Goal: Information Seeking & Learning: Learn about a topic

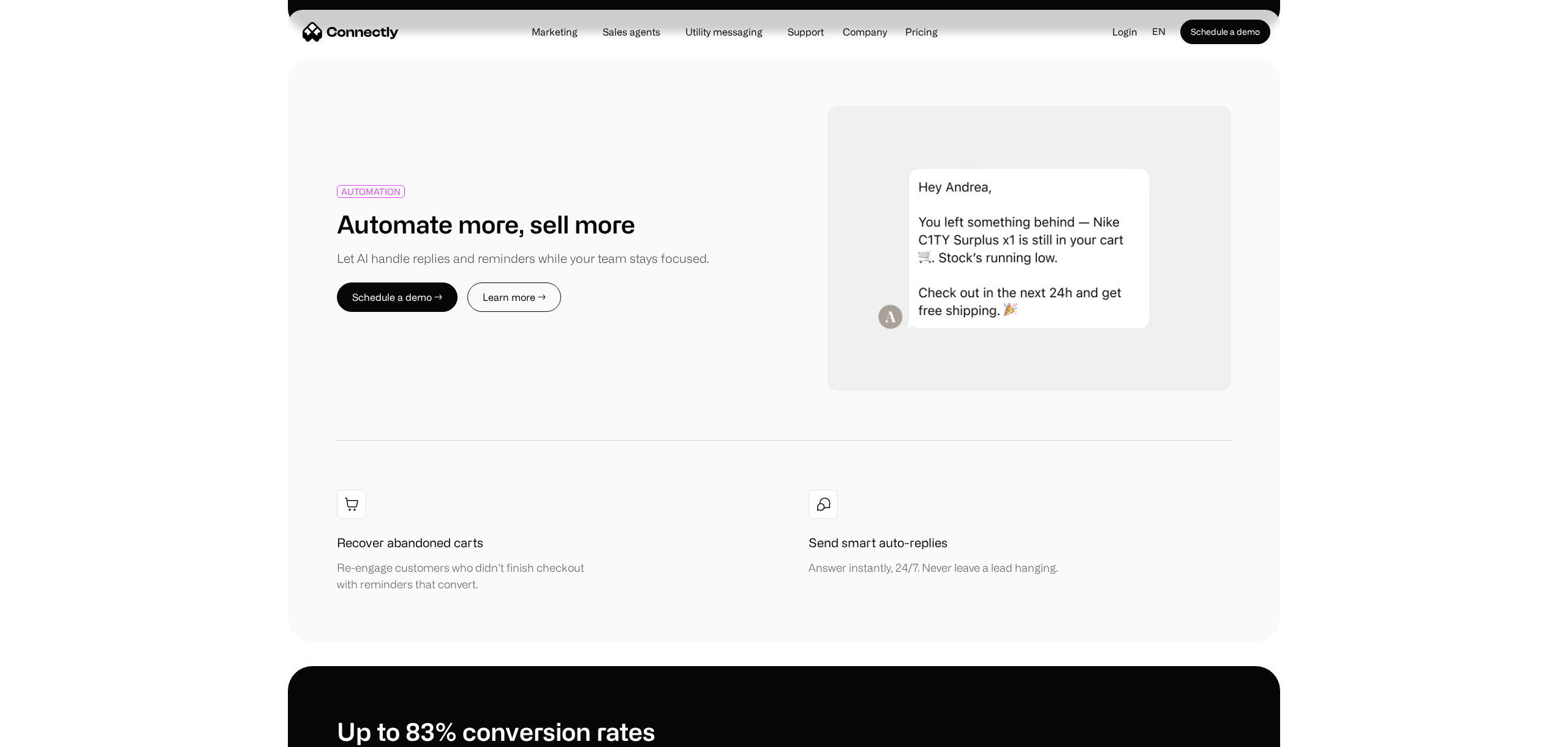
scroll to position [1331, 0]
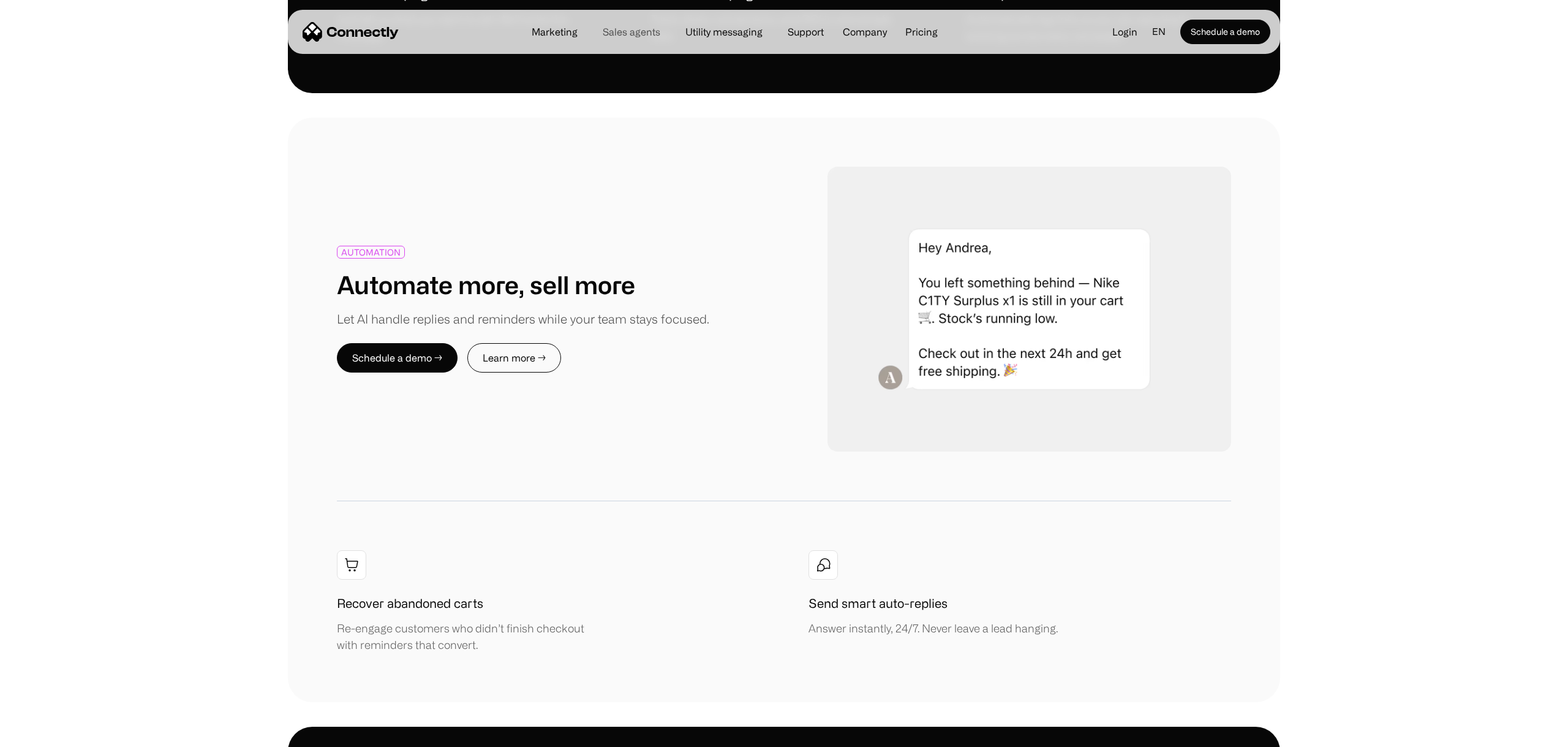
click at [636, 31] on link "Sales agents" at bounding box center [631, 32] width 77 height 10
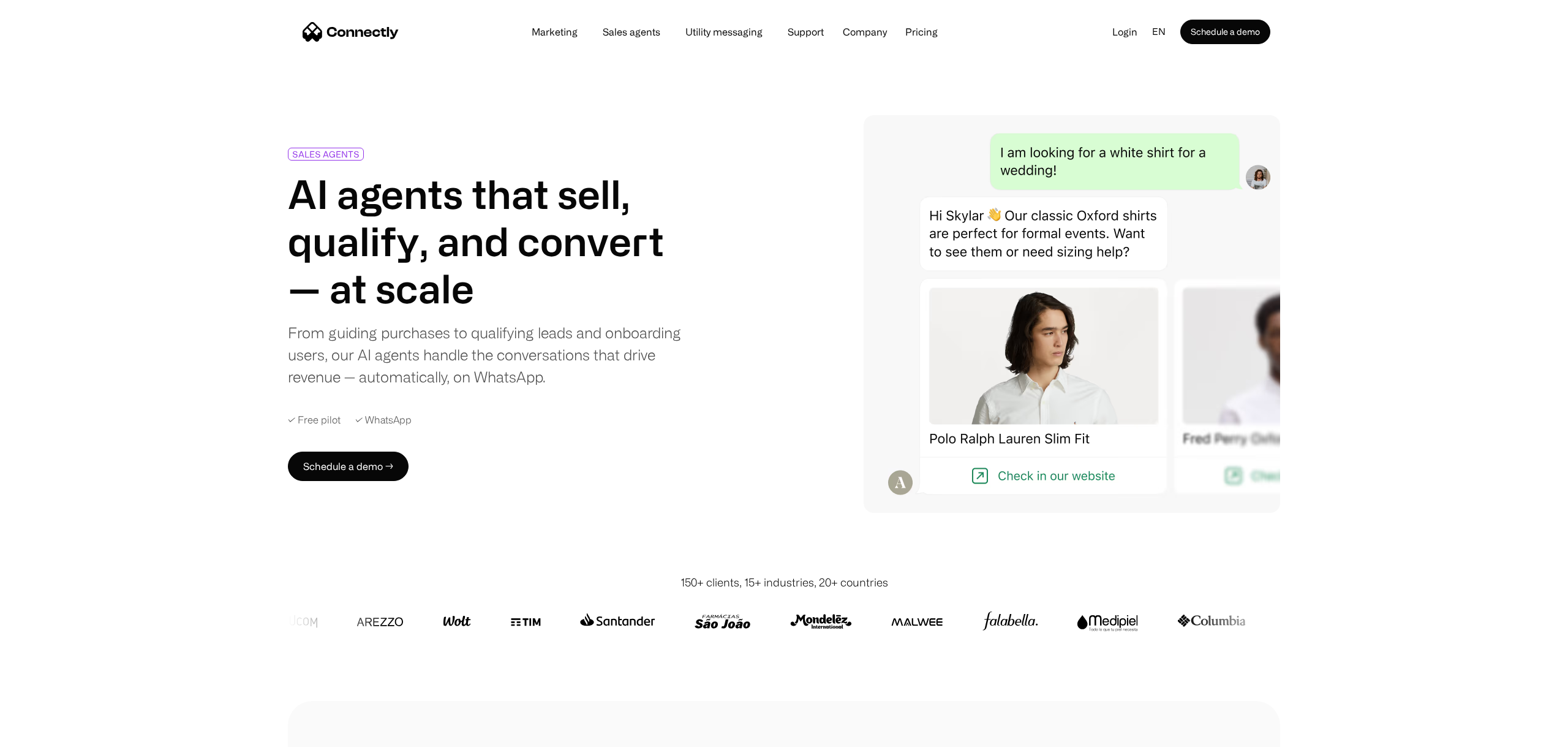
click at [555, 38] on div "Marketing Sales agents Utility messaging Support Company About us Careers Conta…" at bounding box center [735, 32] width 429 height 17
click at [552, 31] on link "Marketing" at bounding box center [554, 32] width 66 height 10
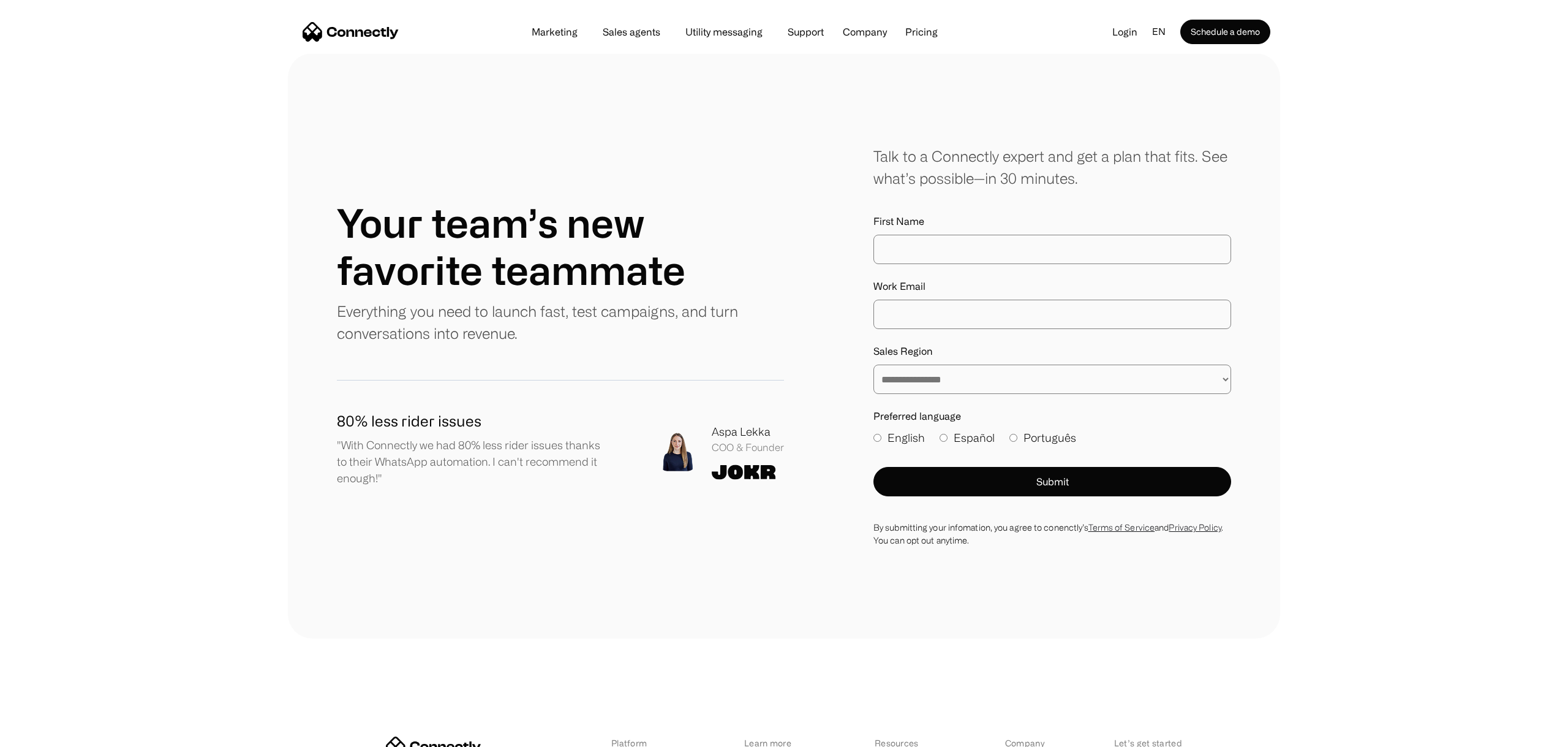
scroll to position [4284, 0]
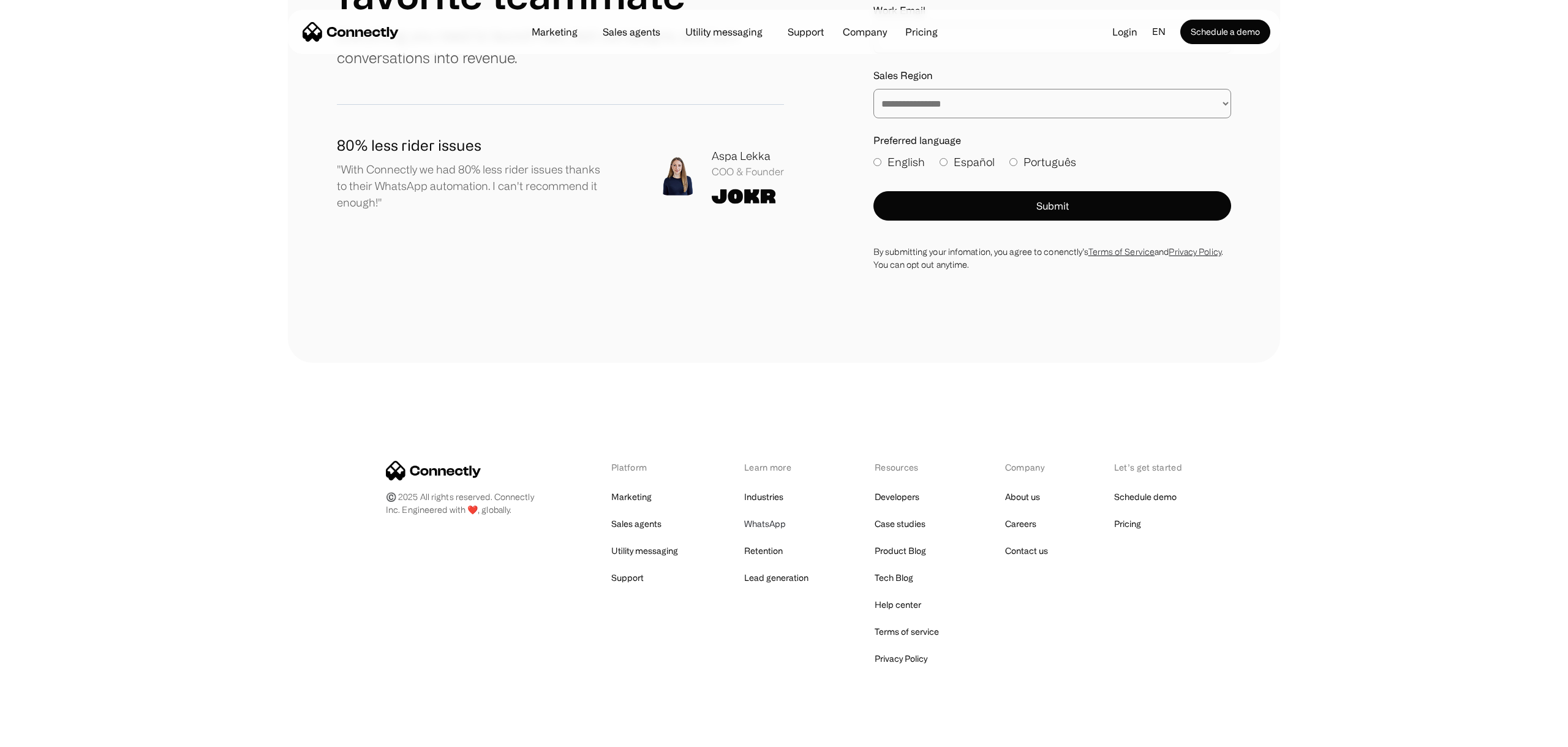
click at [777, 515] on link "WhatsApp" at bounding box center [765, 524] width 42 height 17
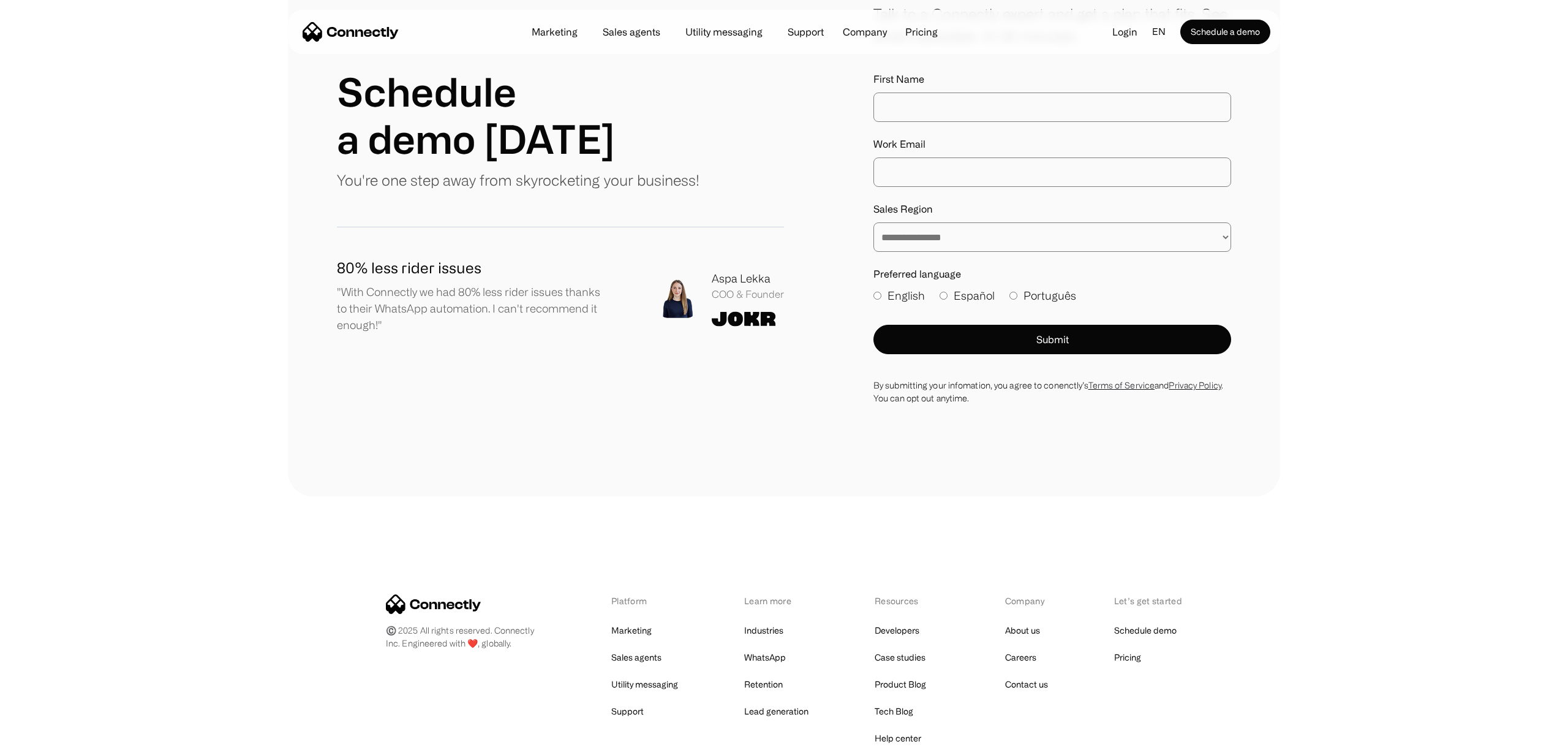
scroll to position [3872, 0]
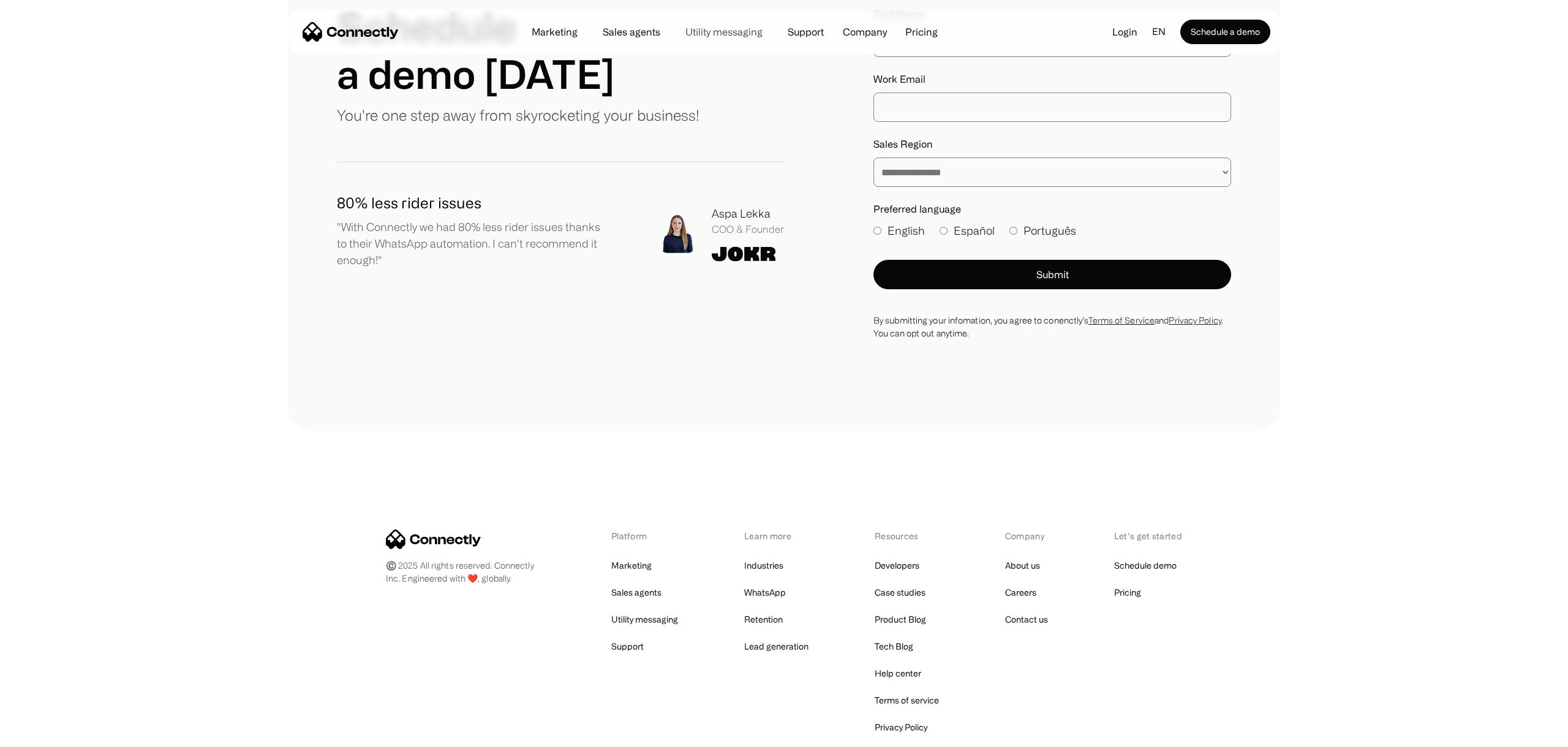
click at [753, 31] on link "Utility messaging" at bounding box center [724, 32] width 97 height 10
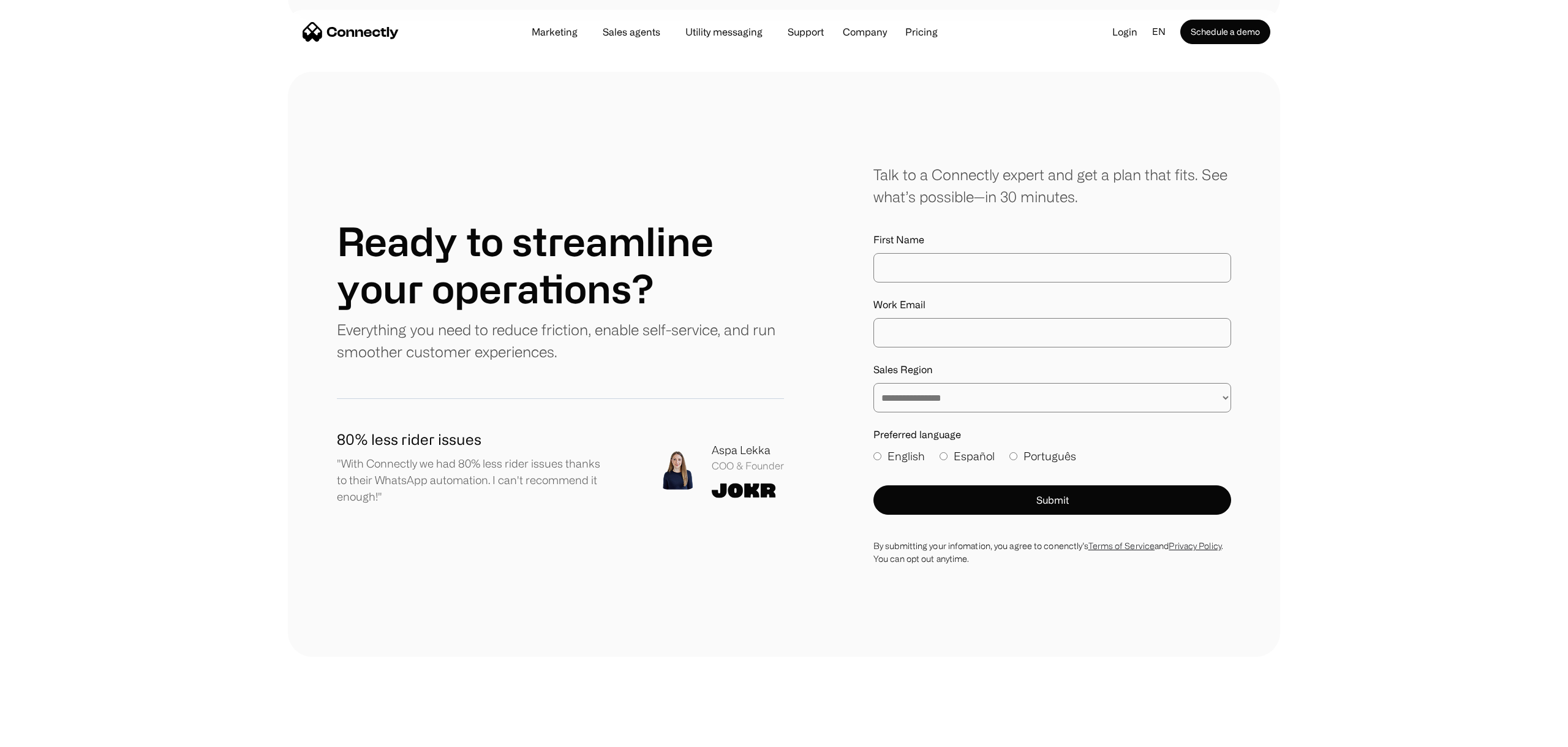
scroll to position [2961, 0]
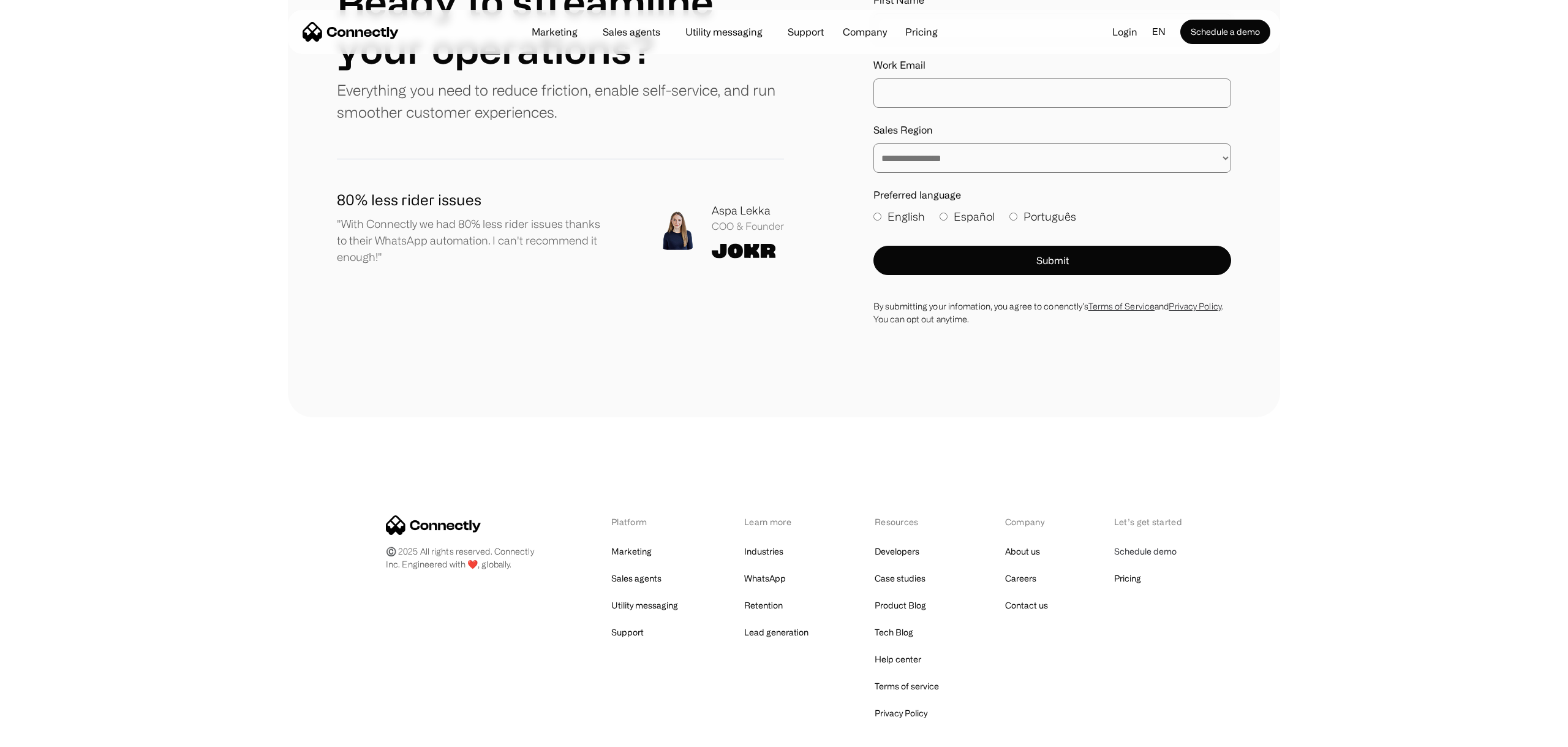
click at [1148, 546] on link "Schedule demo" at bounding box center [1145, 552] width 62 height 17
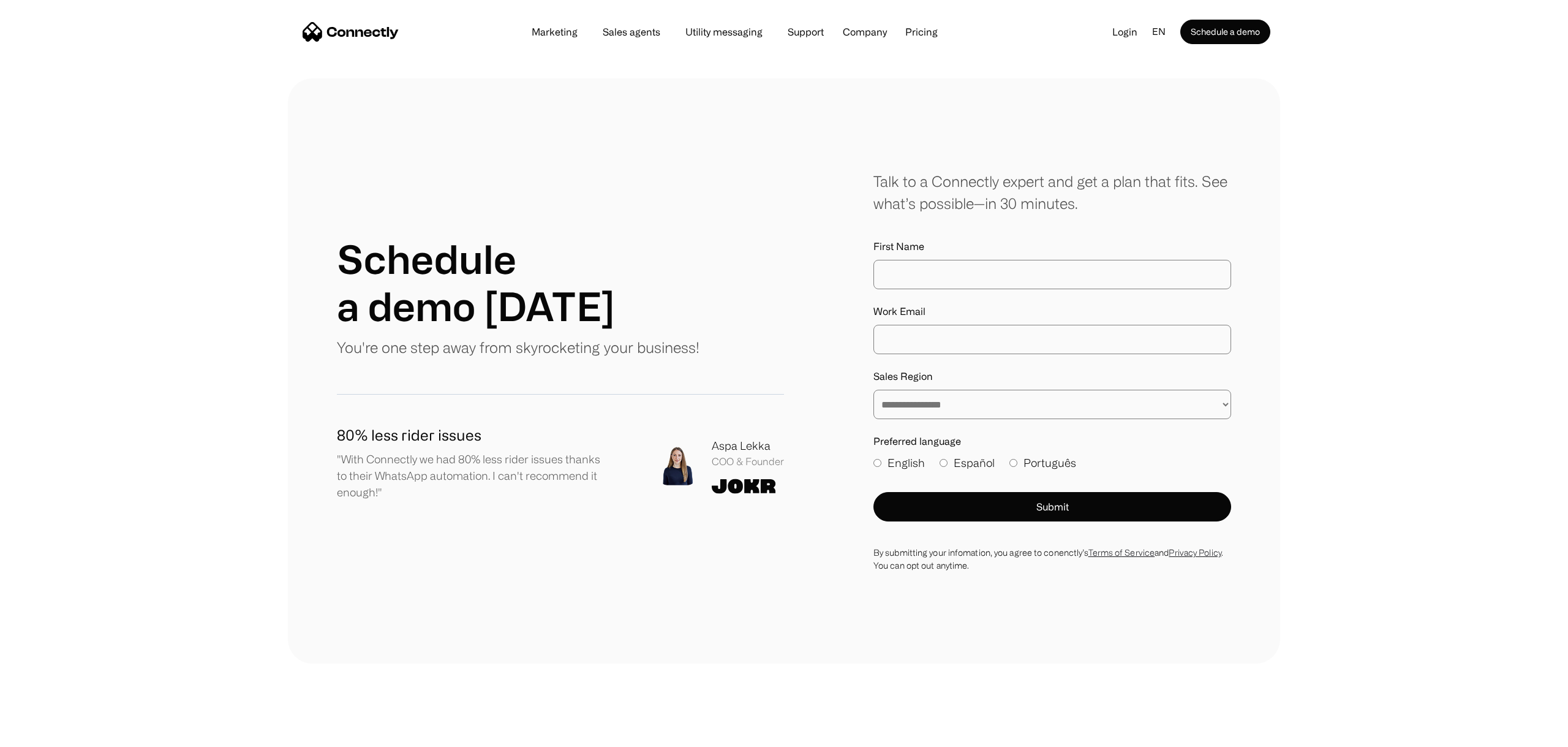
click at [332, 30] on img "home" at bounding box center [351, 32] width 96 height 20
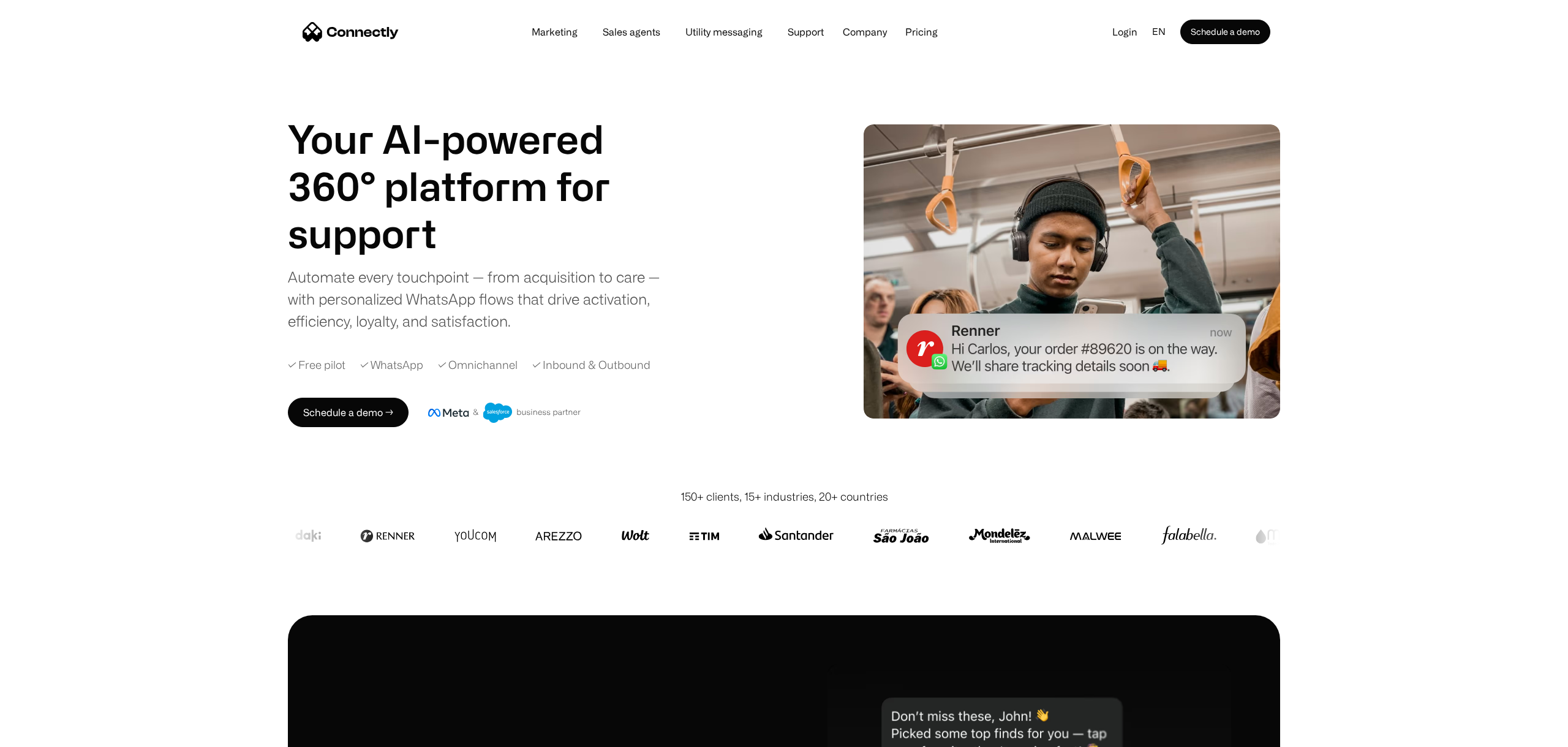
click at [908, 25] on div "Marketing Sales agents Utility messaging Support Company About us Careers Conta…" at bounding box center [735, 32] width 429 height 17
click at [914, 27] on link "Pricing" at bounding box center [921, 32] width 52 height 10
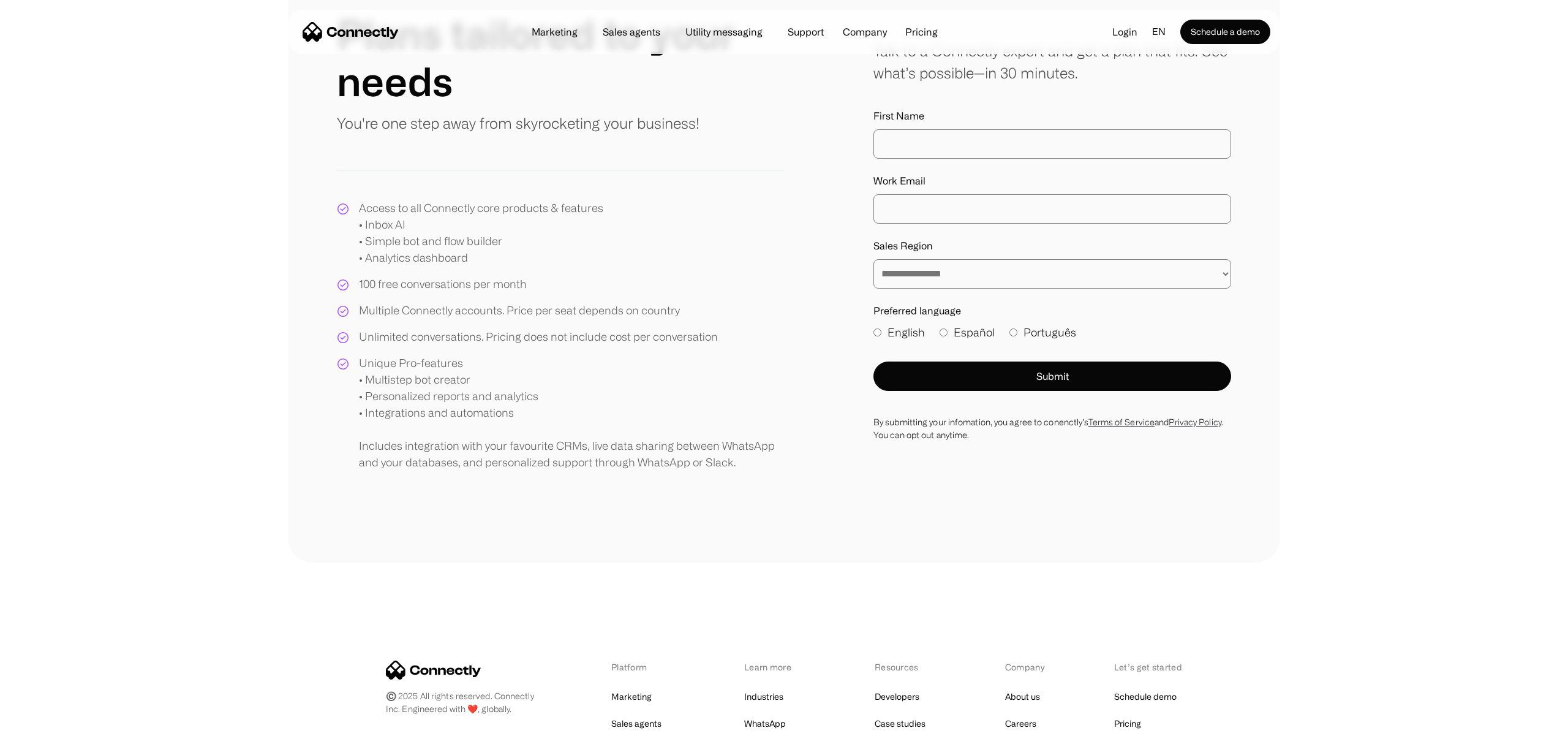
scroll to position [3, 0]
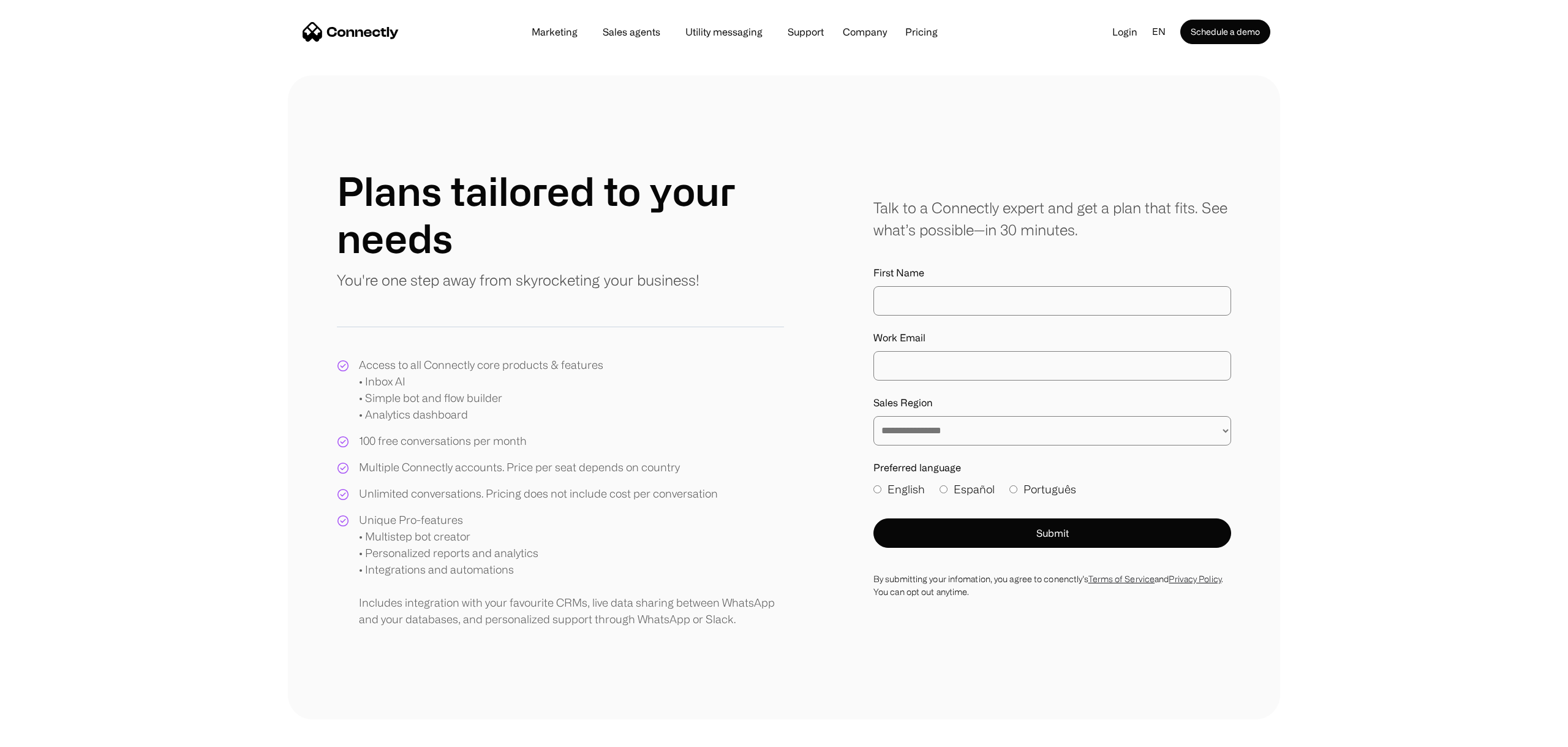
click at [676, 450] on div "Access to all Connectly core products & features • Inbox AI • Simple bot and fl…" at bounding box center [560, 492] width 447 height 271
click at [354, 487] on div "Unlimited conversations. Pricing does not include cost per conversation" at bounding box center [527, 493] width 381 height 17
click at [384, 487] on div "Unlimited conversations. Pricing does not include cost per conversation" at bounding box center [538, 493] width 359 height 17
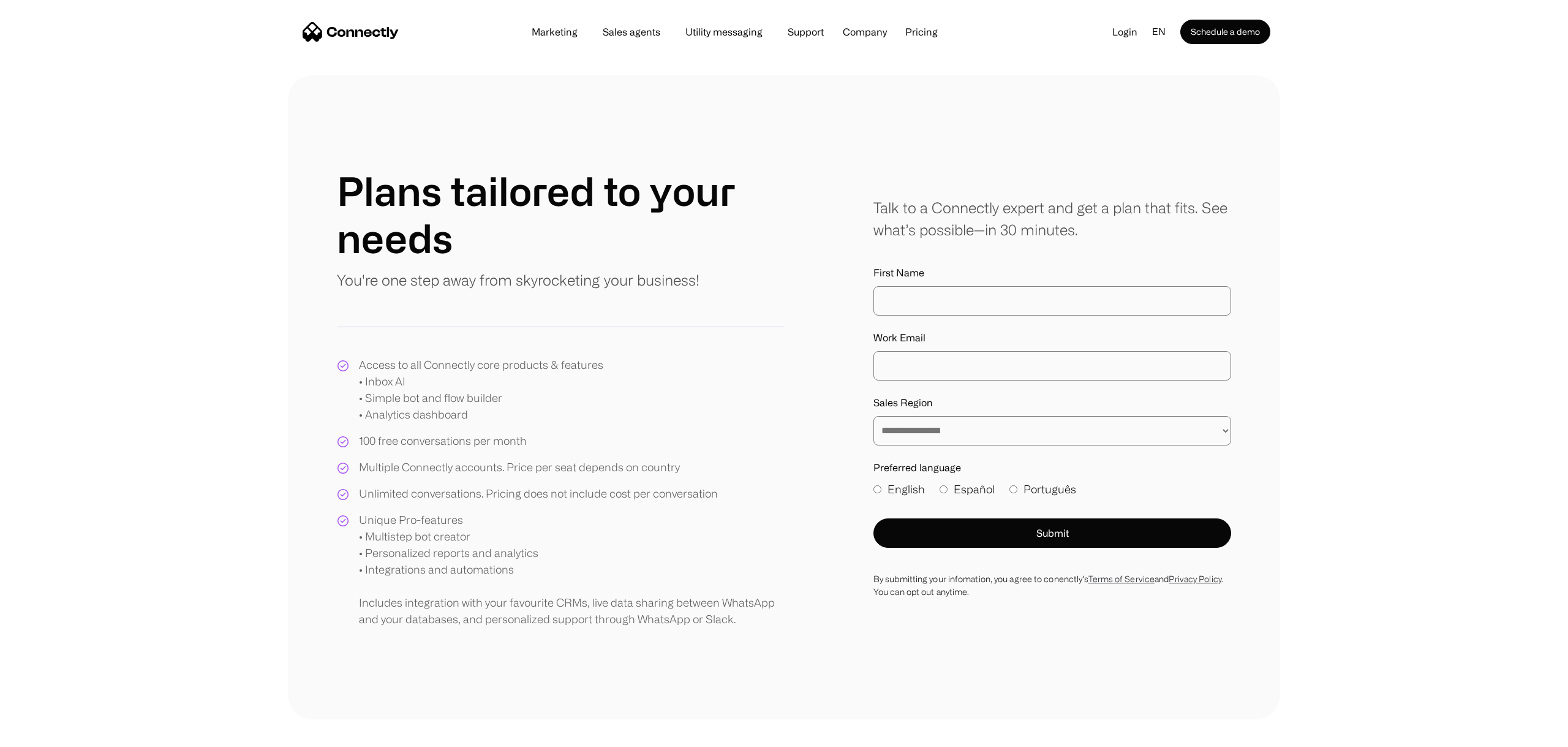
click at [573, 521] on div "Unique Pro-features • Multistep bot creator • Personalized reports and analytic…" at bounding box center [572, 569] width 425 height 116
drag, startPoint x: 361, startPoint y: 382, endPoint x: 408, endPoint y: 398, distance: 49.6
click at [408, 398] on div "Access to all Connectly core products & features • Inbox AI • Simple bot and fl…" at bounding box center [481, 390] width 244 height 66
drag, startPoint x: 493, startPoint y: 420, endPoint x: 340, endPoint y: 380, distance: 158.1
click at [343, 382] on div "Access to all Connectly core products & features • Inbox AI • Simple bot and fl…" at bounding box center [469, 390] width 266 height 66
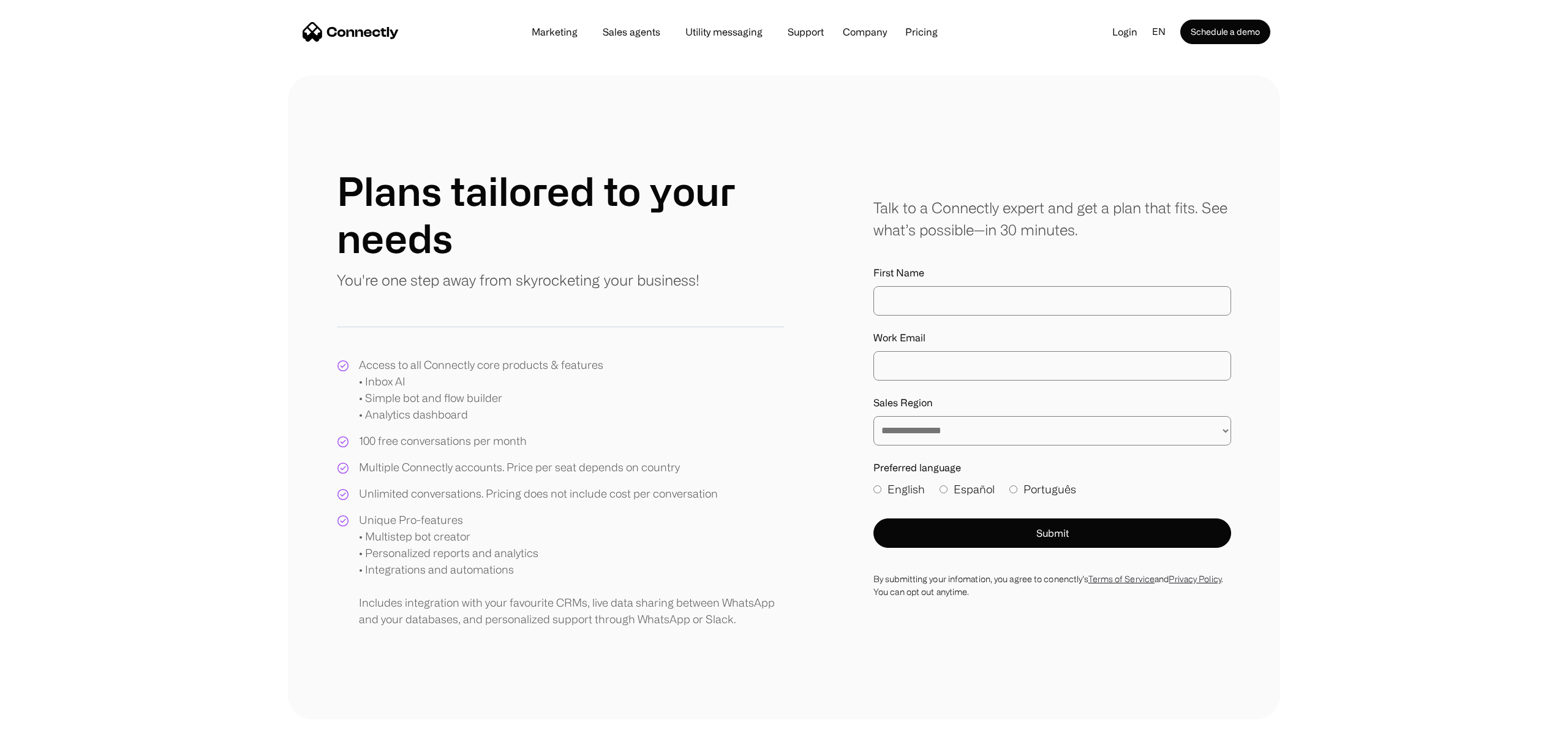
click at [340, 382] on div "Access to all Connectly core products & features • Inbox AI • Simple bot and fl…" at bounding box center [469, 390] width 266 height 66
click at [313, 43] on nav "Marketing Sales agents Utility messaging Support Company About us Careers Conta…" at bounding box center [787, 32] width 968 height 25
click at [317, 36] on img "home" at bounding box center [351, 32] width 96 height 20
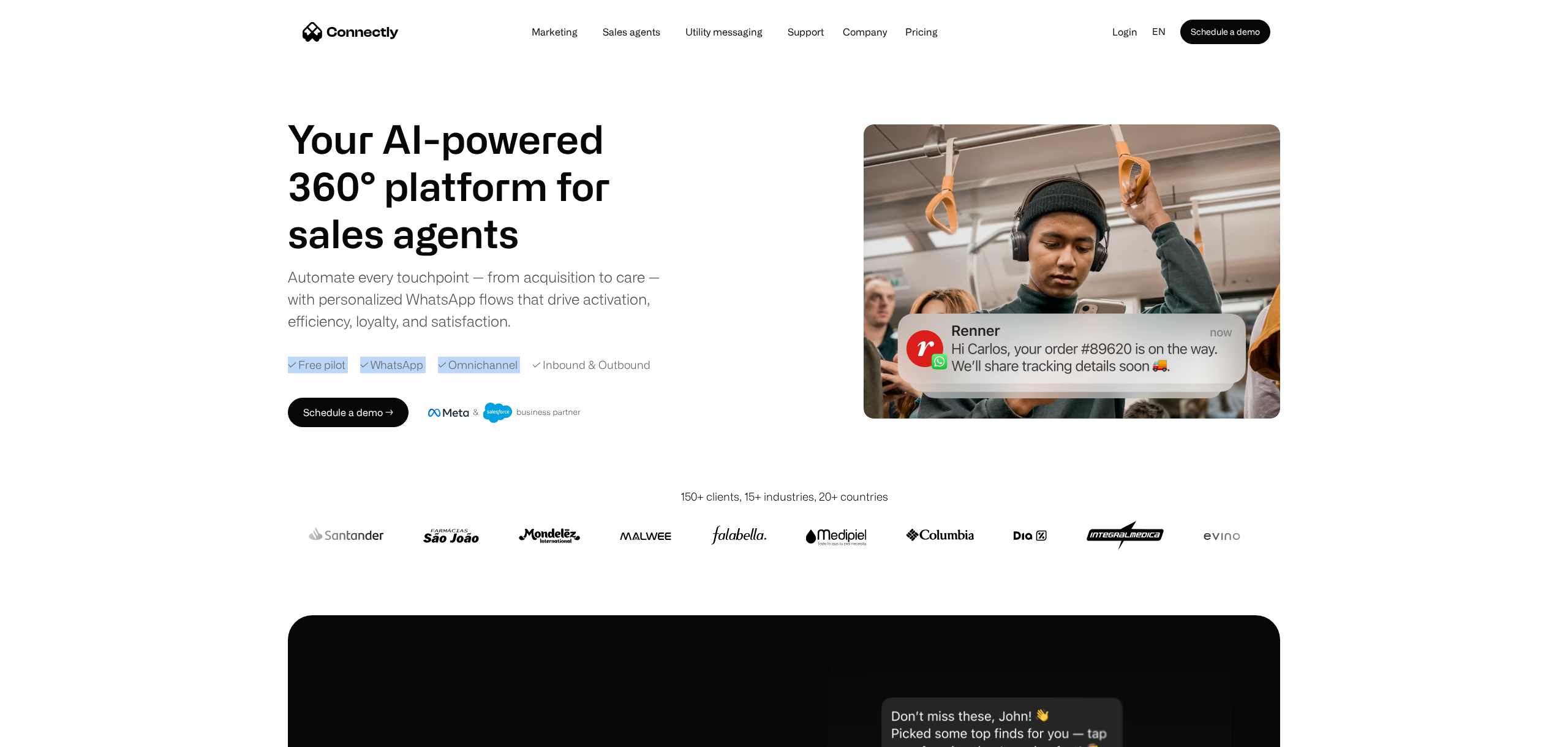
drag, startPoint x: 289, startPoint y: 365, endPoint x: 640, endPoint y: 353, distance: 351.2
click at [638, 353] on div "Your AI-powered 360° platform for sales agents support utility sales agents Sli…" at bounding box center [546, 271] width 516 height 312
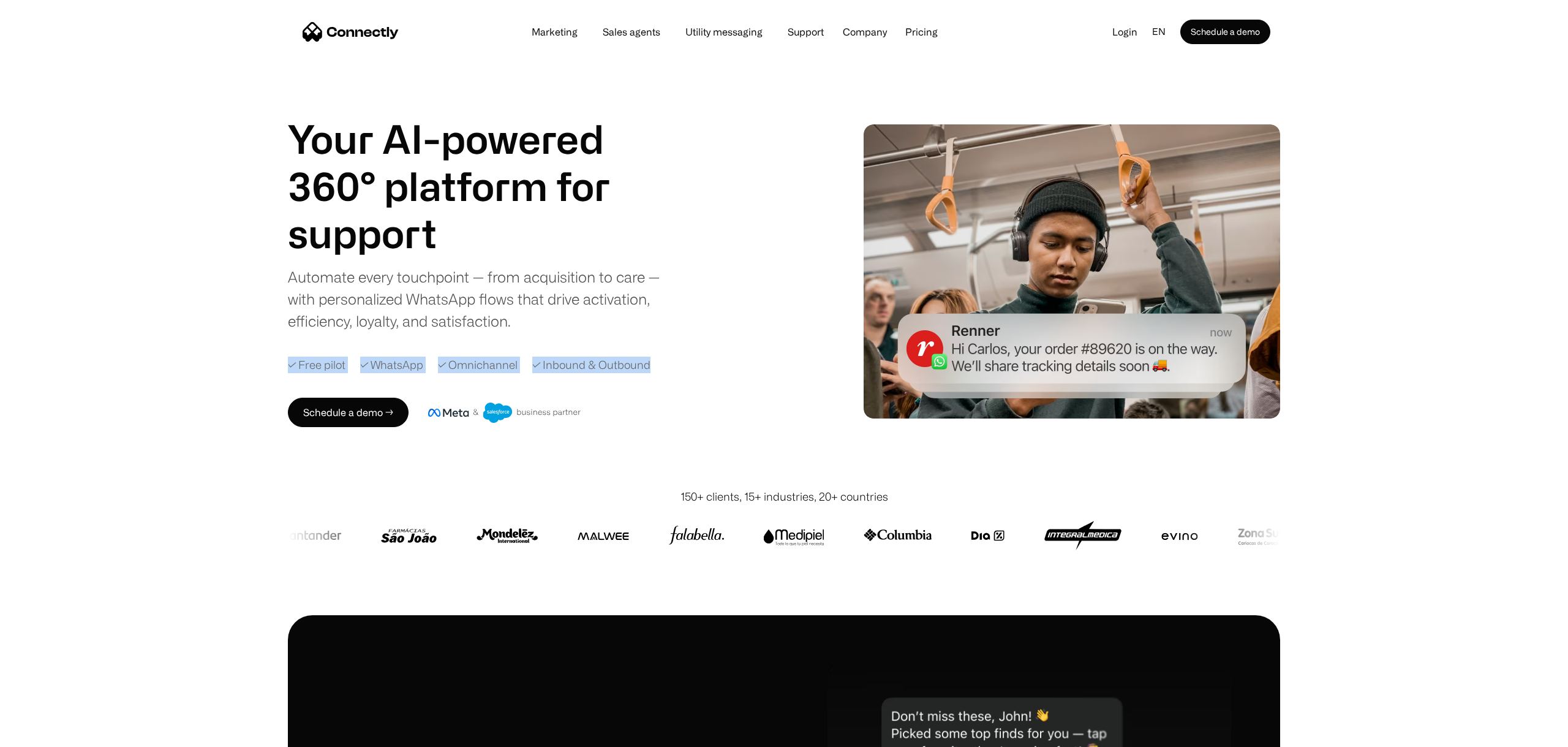
drag, startPoint x: 651, startPoint y: 366, endPoint x: 287, endPoint y: 369, distance: 364.0
click at [287, 369] on div "Your AI-powered 360° platform for sales agents support utility sales agents Sli…" at bounding box center [784, 271] width 1568 height 434
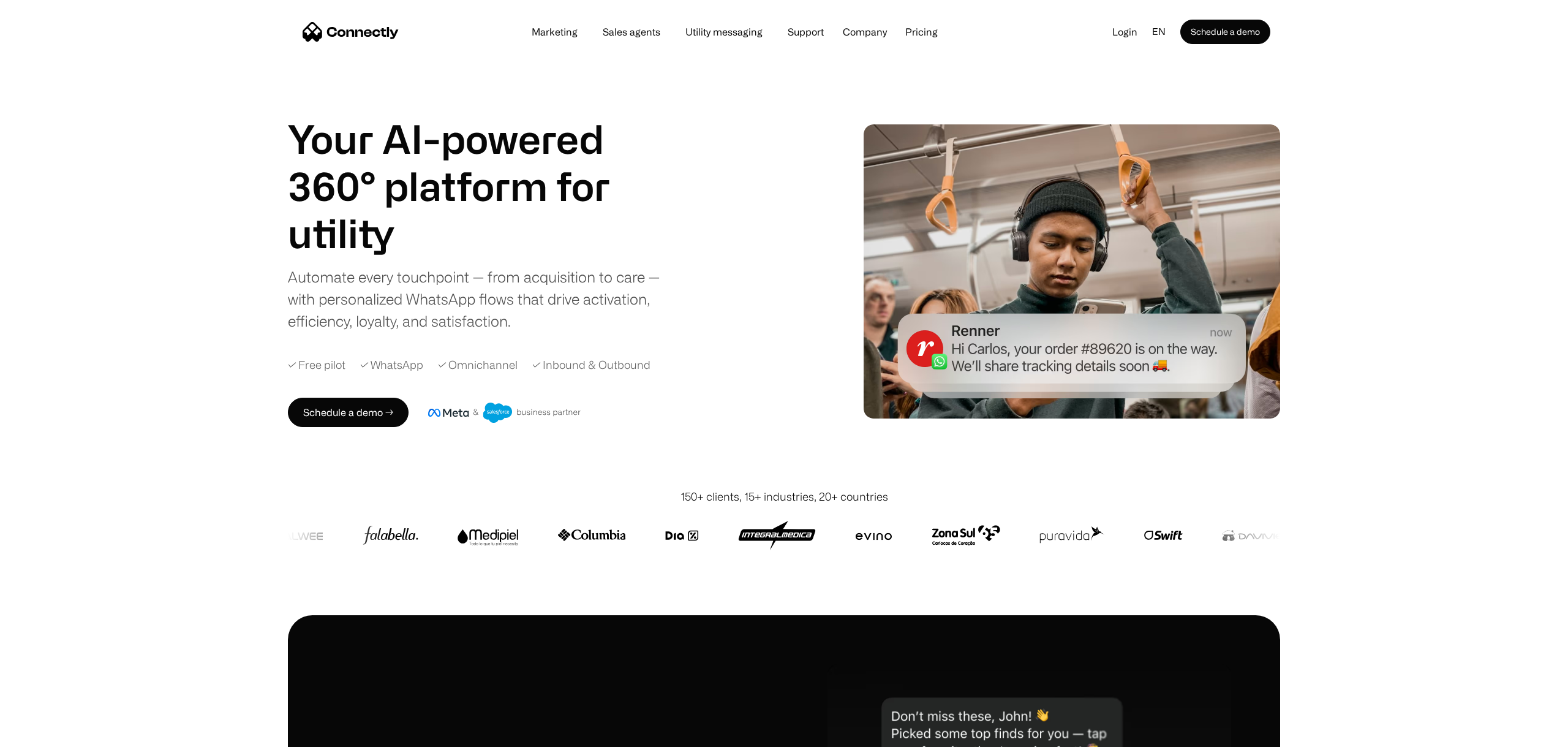
click at [623, 474] on div "Your AI-powered 360° platform for sales agents support utility sales agents Sli…" at bounding box center [784, 271] width 992 height 434
